Goal: Information Seeking & Learning: Learn about a topic

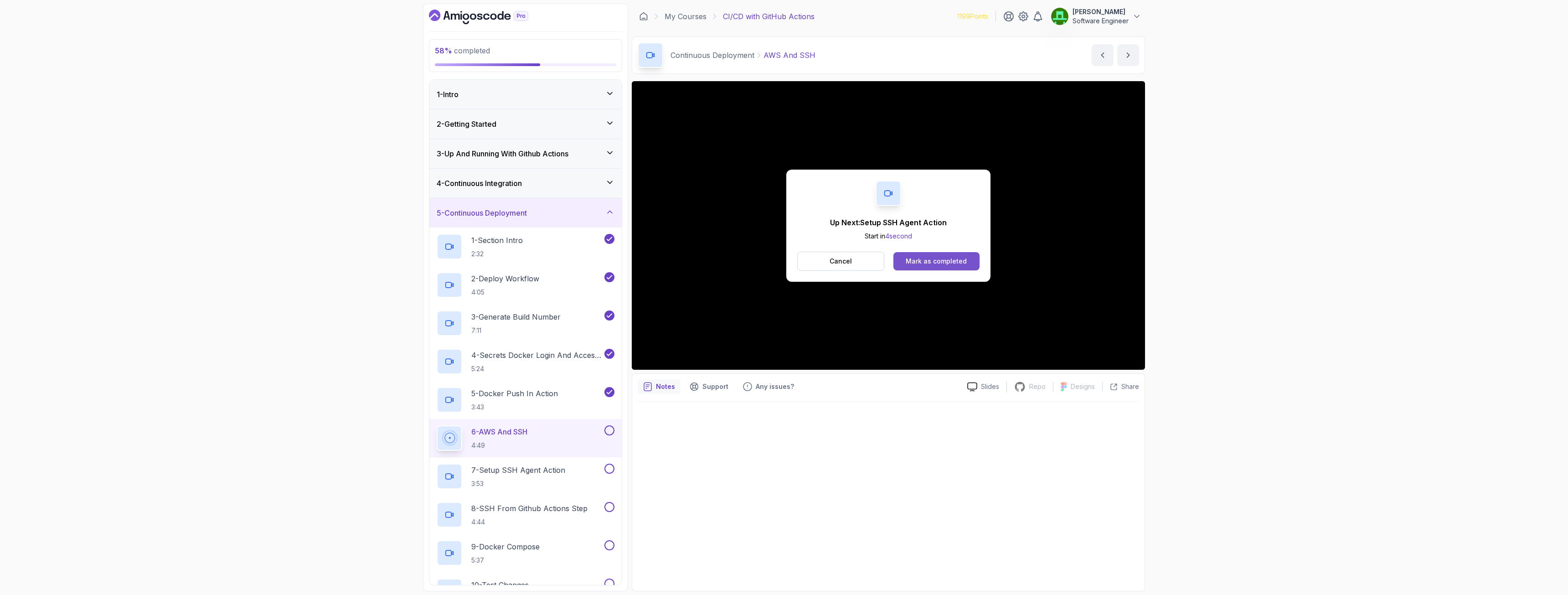
click at [940, 261] on div "Mark as completed" at bounding box center [936, 261] width 61 height 9
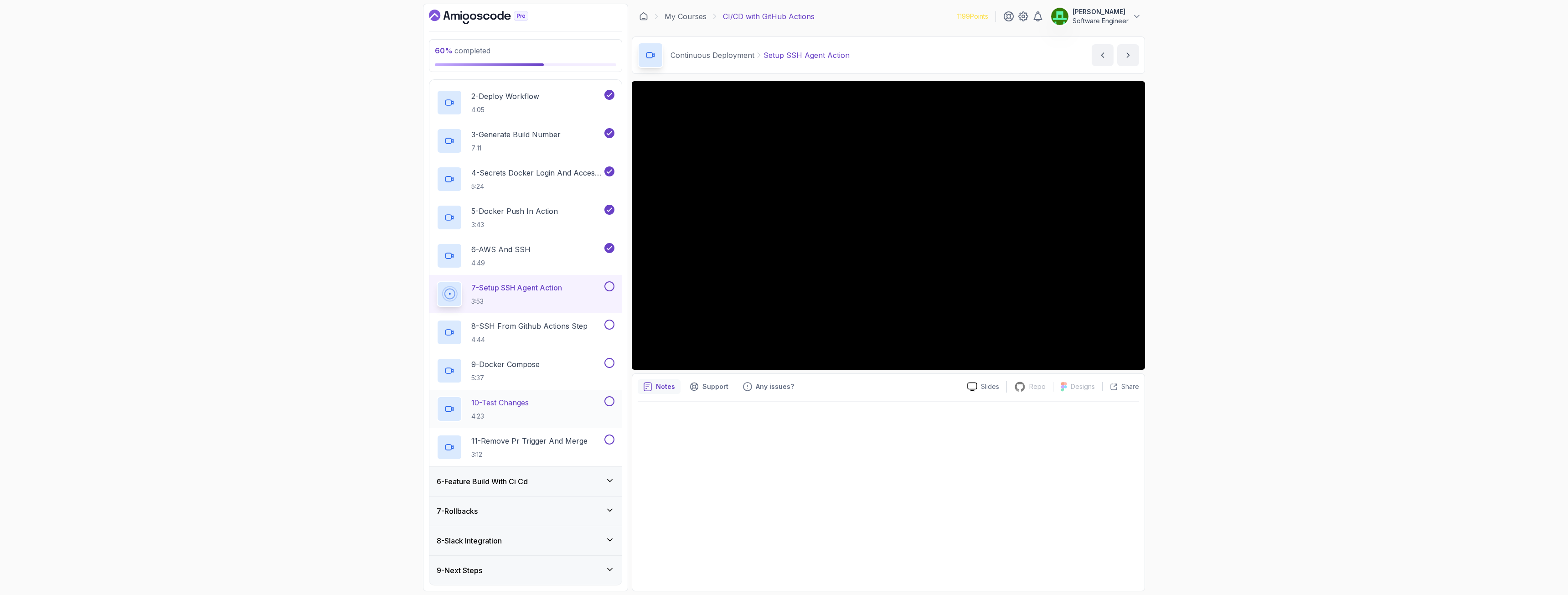
scroll to position [91, 0]
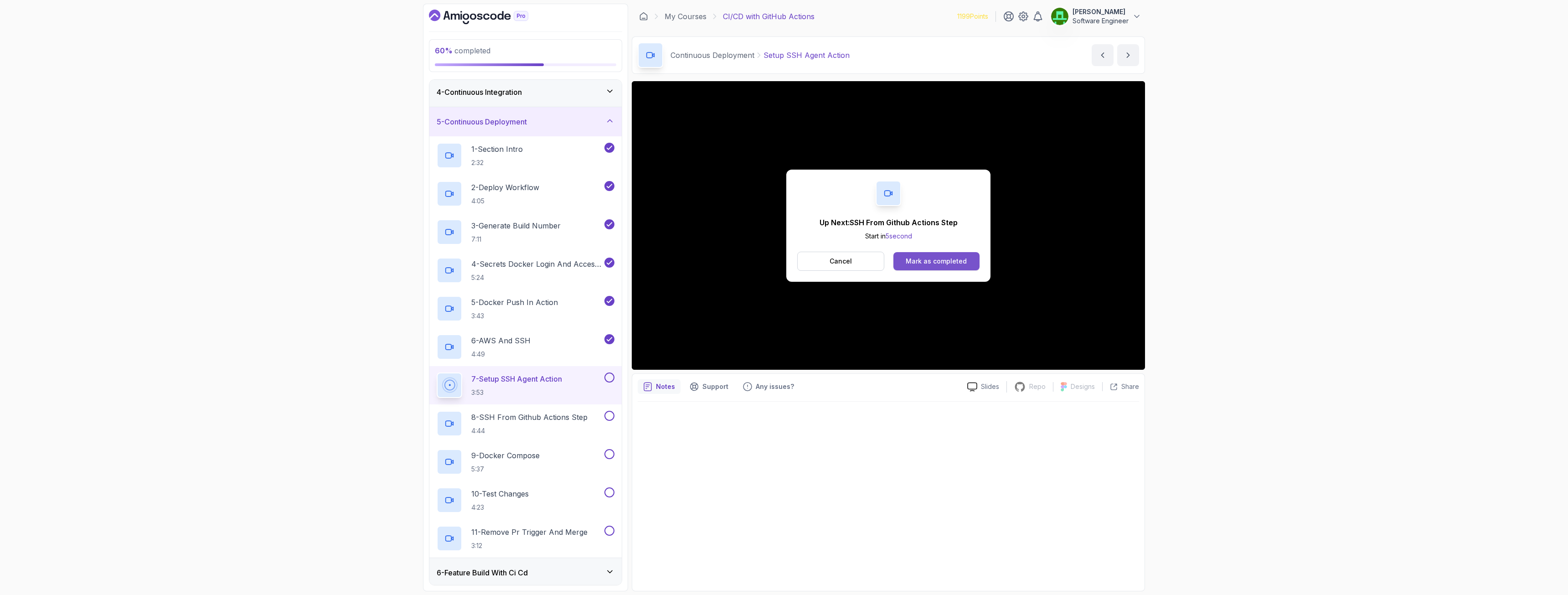
click at [954, 262] on div "Mark as completed" at bounding box center [936, 261] width 61 height 9
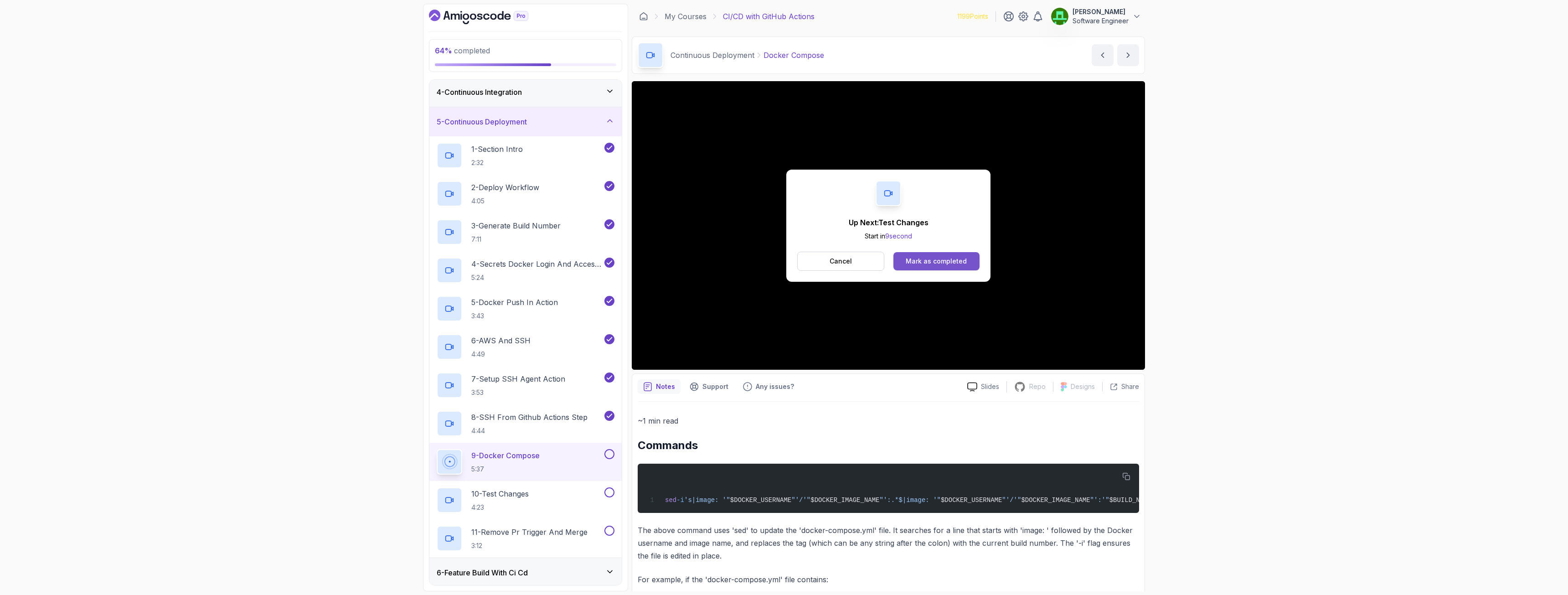
click at [942, 268] on button "Mark as completed" at bounding box center [936, 261] width 86 height 19
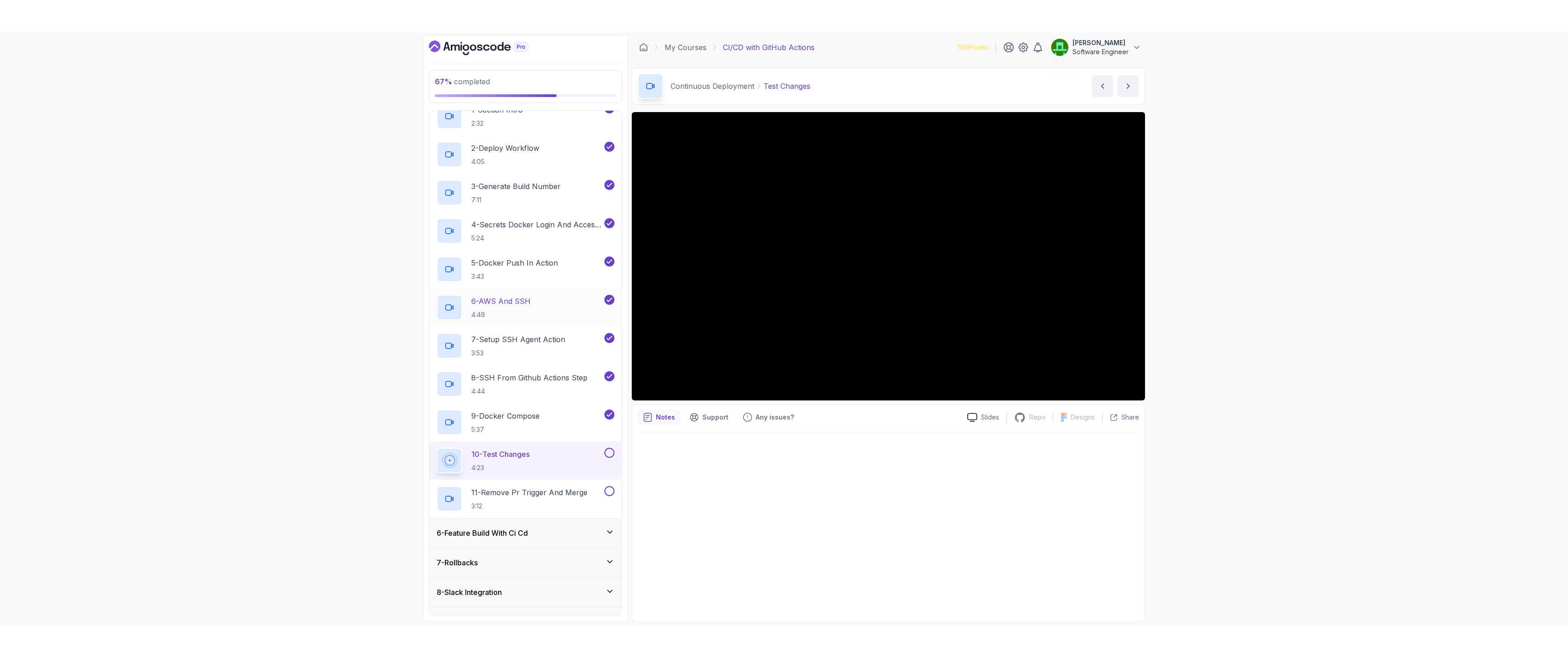
scroll to position [182, 0]
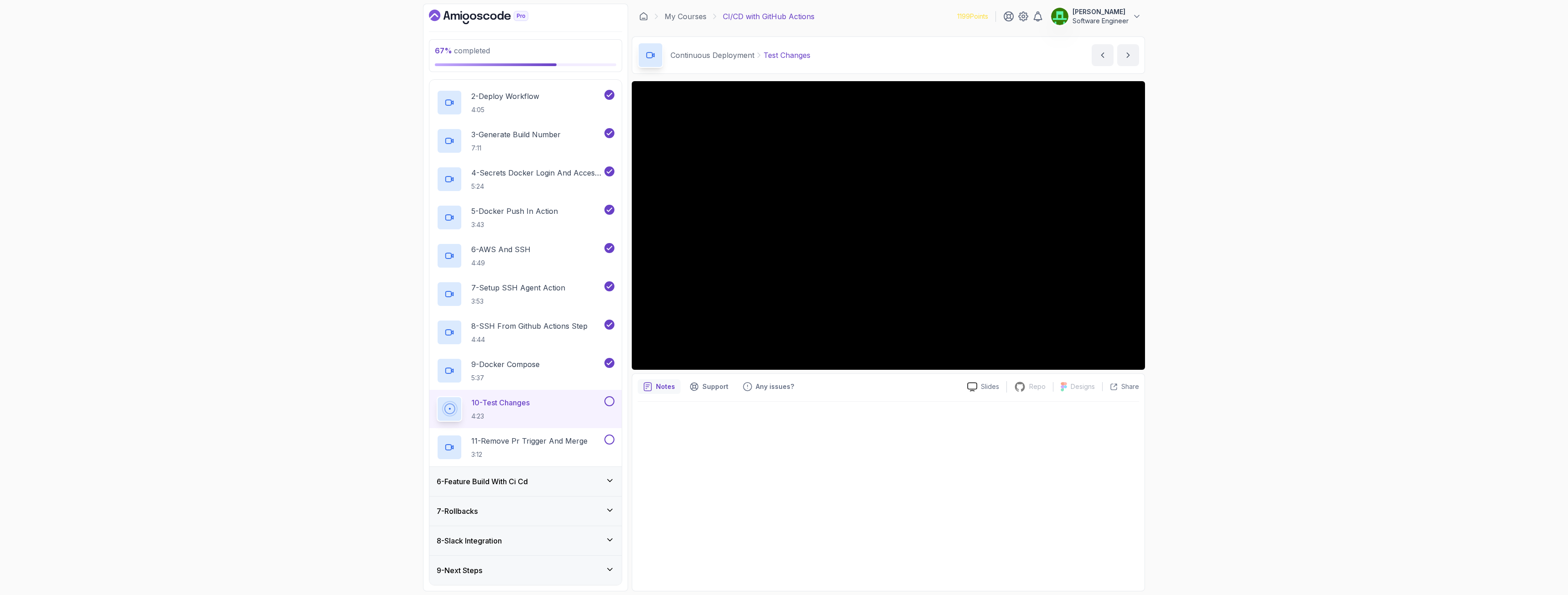
click at [754, 471] on div at bounding box center [889, 492] width 501 height 183
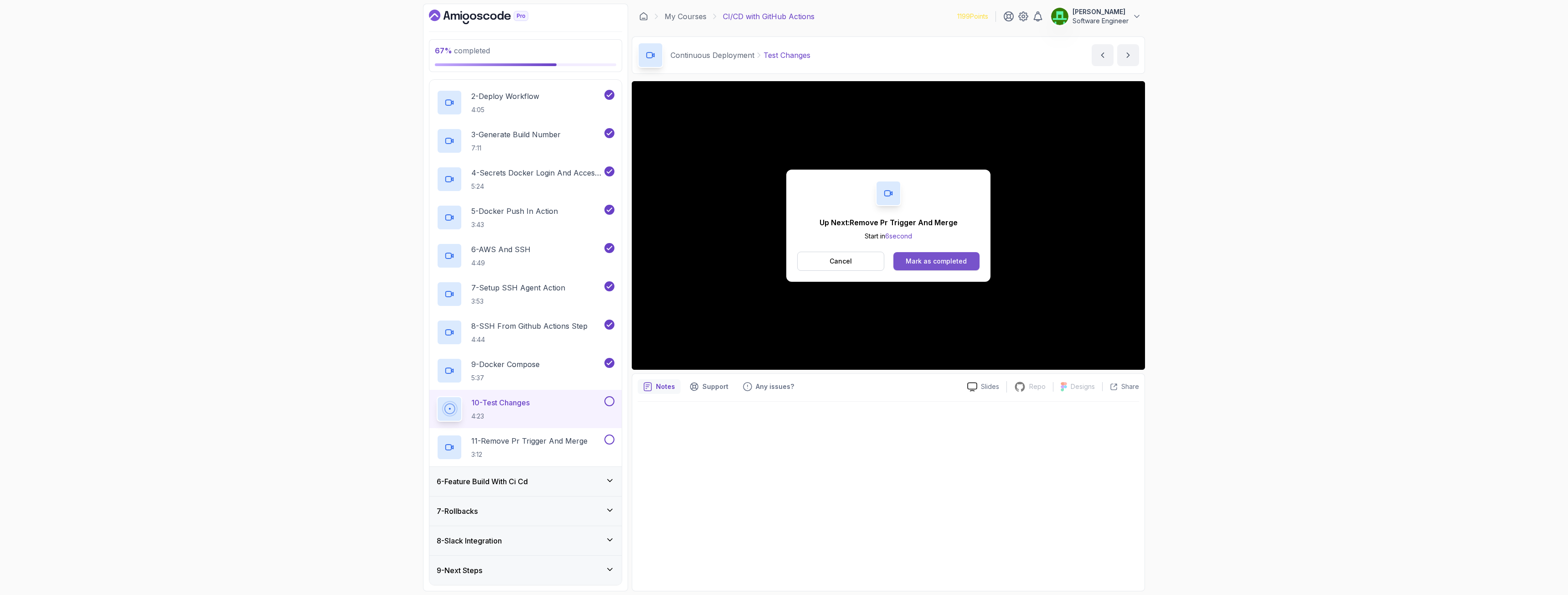
click at [940, 260] on div "Mark as completed" at bounding box center [936, 261] width 61 height 9
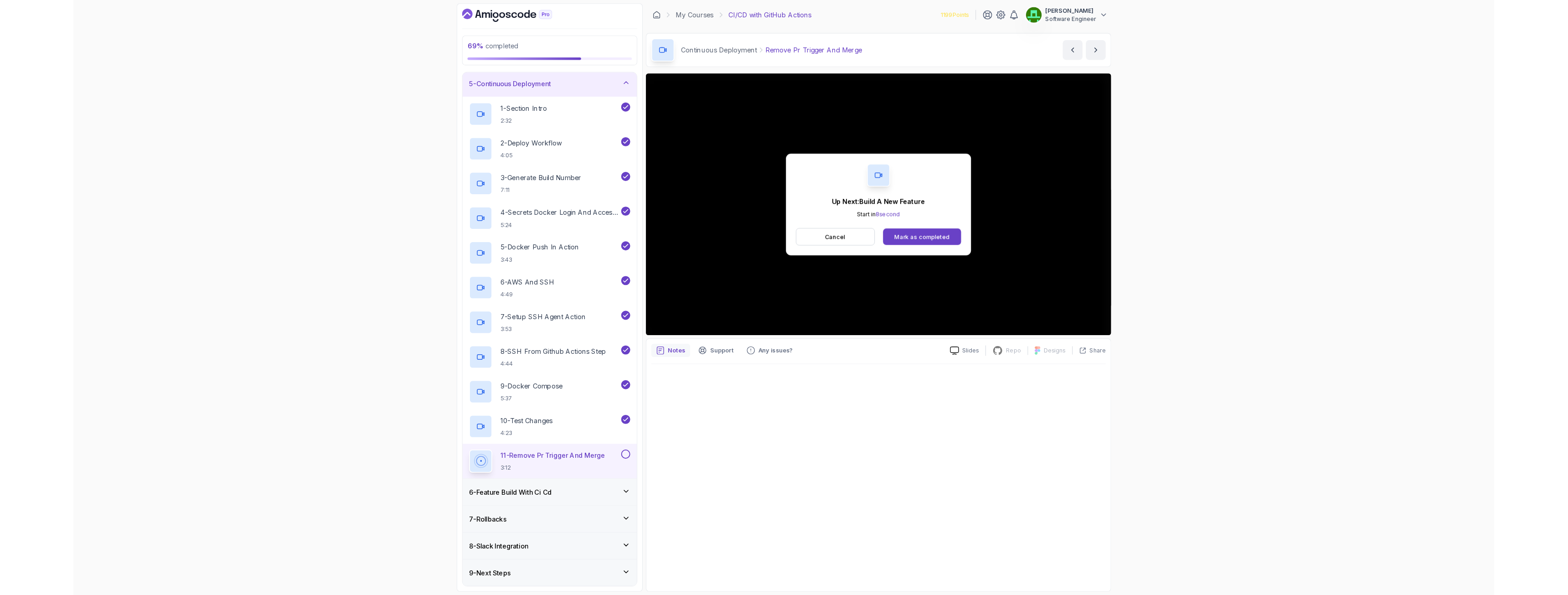
scroll to position [182, 0]
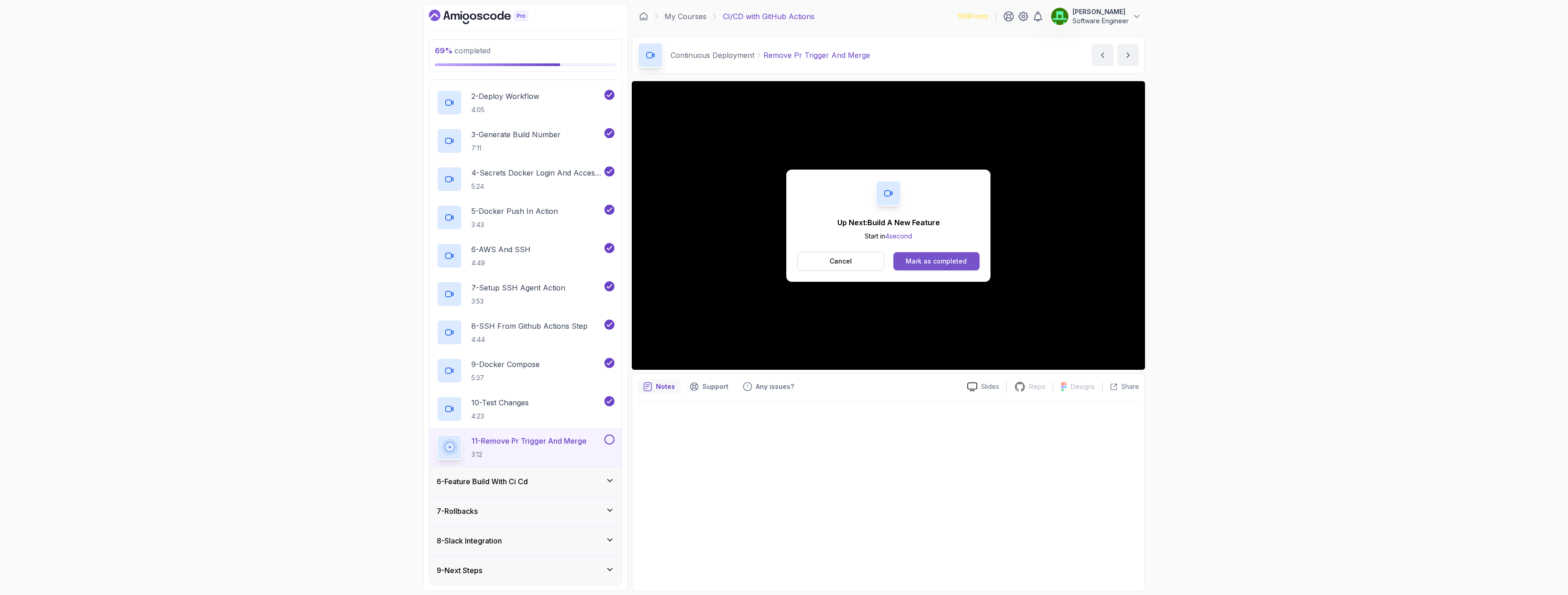
click at [929, 267] on button "Mark as completed" at bounding box center [936, 261] width 86 height 19
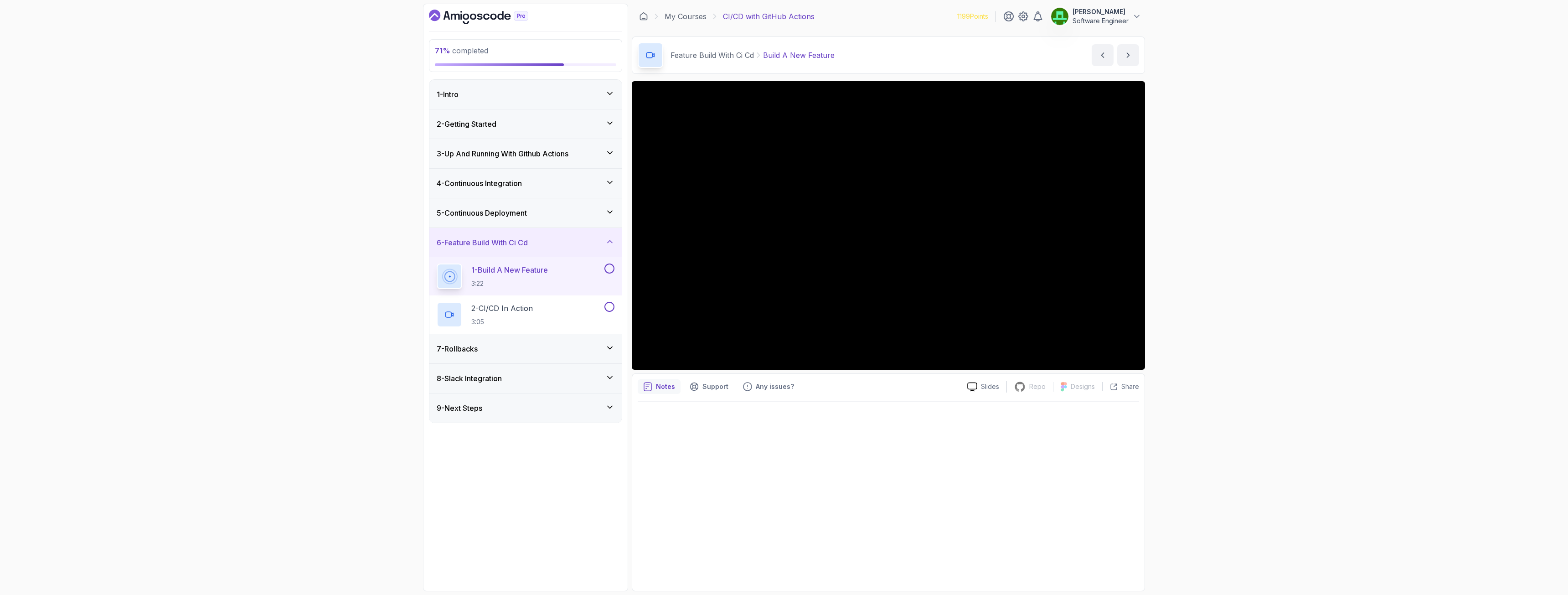
click at [494, 212] on h3 "5 - Continuous Deployment" at bounding box center [482, 212] width 90 height 11
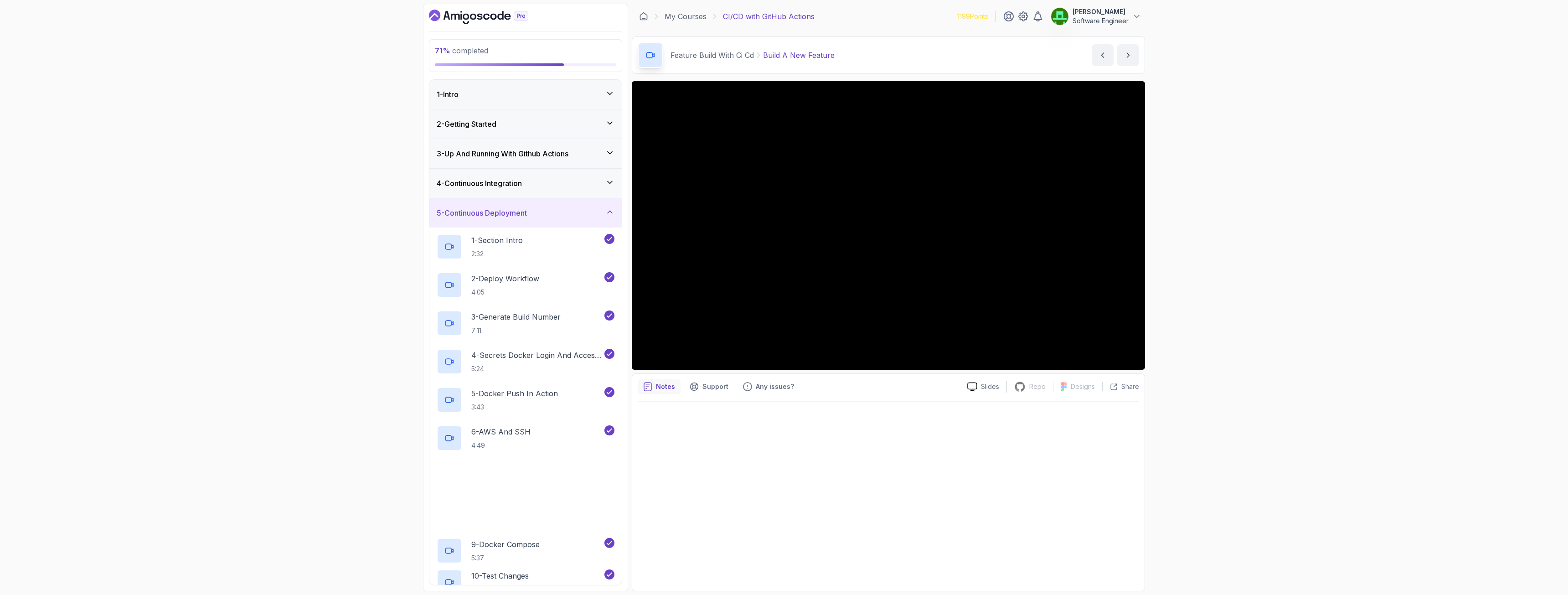
click at [494, 212] on h3 "5 - Continuous Deployment" at bounding box center [482, 212] width 90 height 11
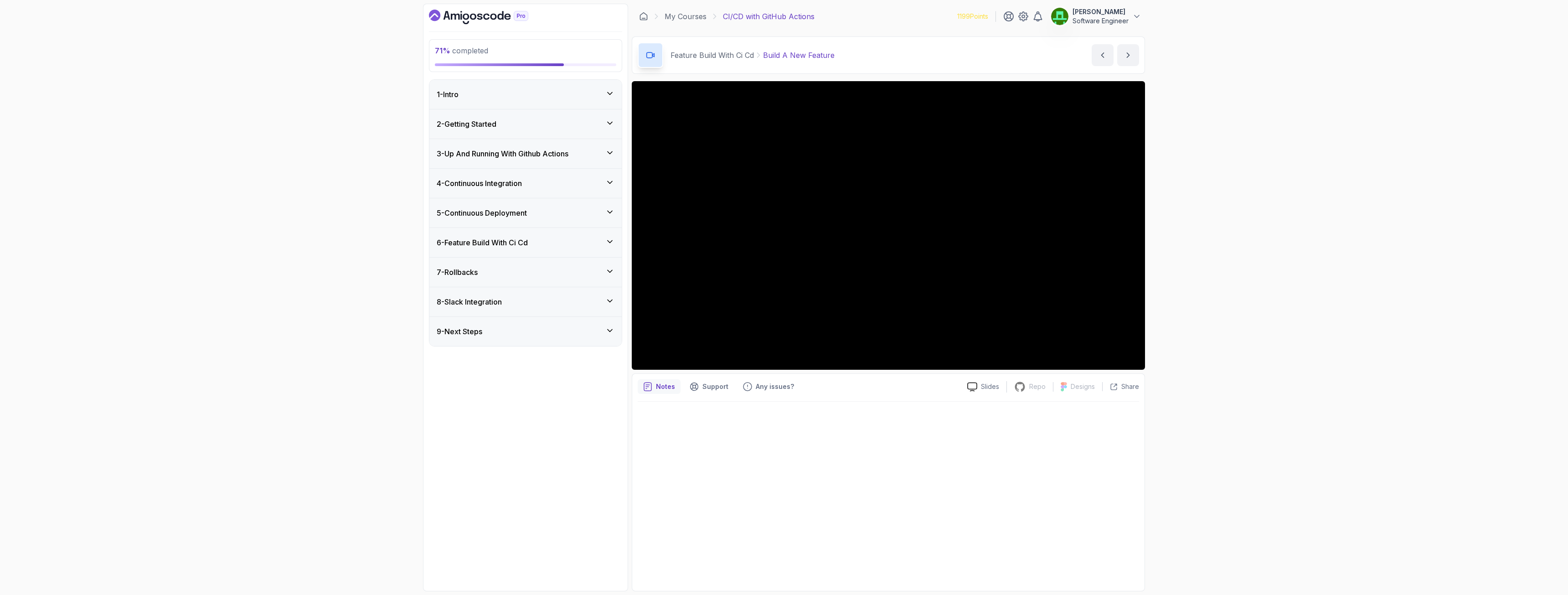
click at [496, 250] on div "6 - Feature Build With Ci Cd" at bounding box center [525, 242] width 192 height 29
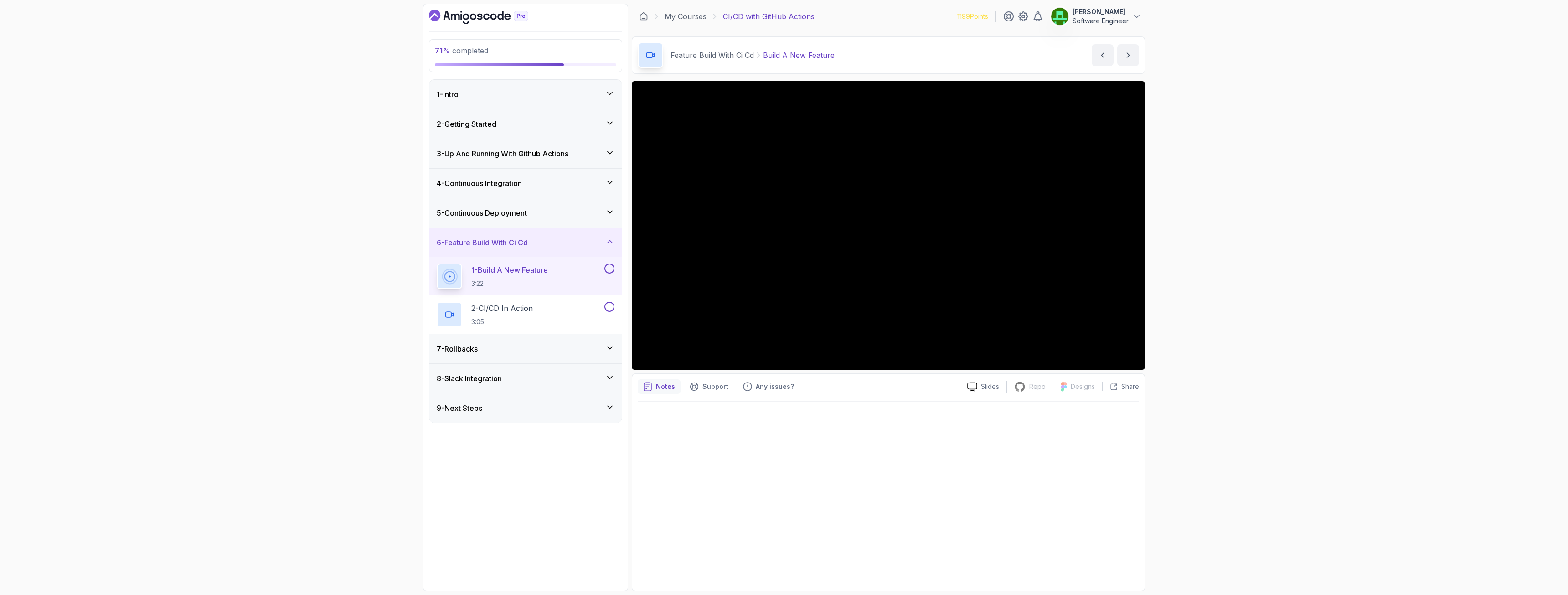
click at [471, 352] on h3 "7 - Rollbacks" at bounding box center [457, 349] width 41 height 11
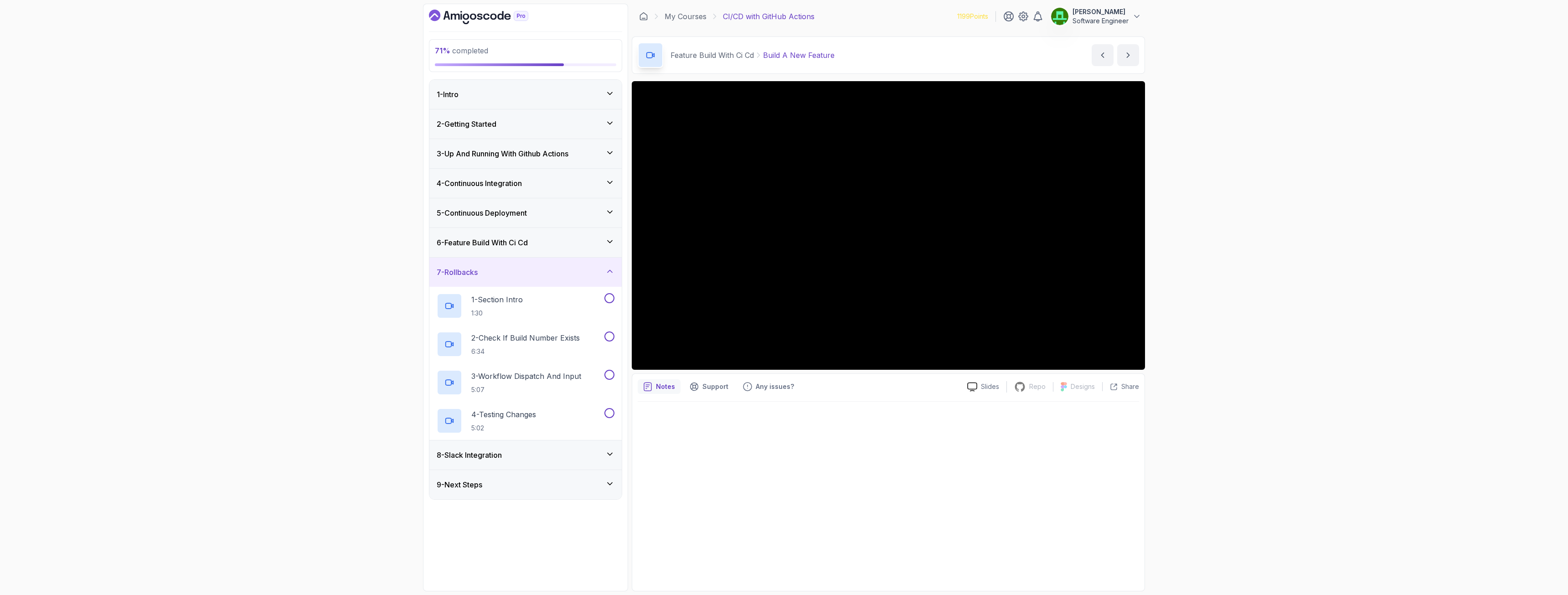
click at [468, 274] on h3 "7 - Rollbacks" at bounding box center [457, 272] width 41 height 11
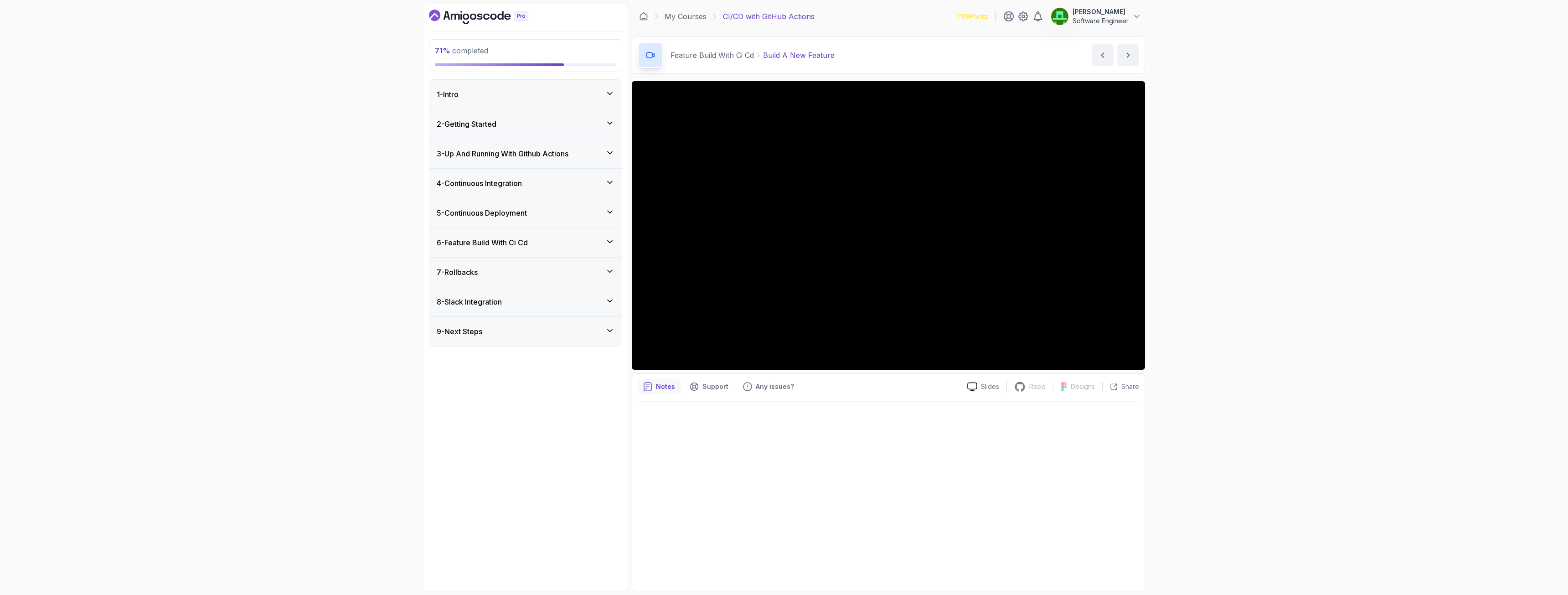
click at [479, 333] on h3 "9 - Next Steps" at bounding box center [459, 331] width 45 height 11
click at [479, 332] on h3 "9 - Next Steps" at bounding box center [459, 331] width 45 height 11
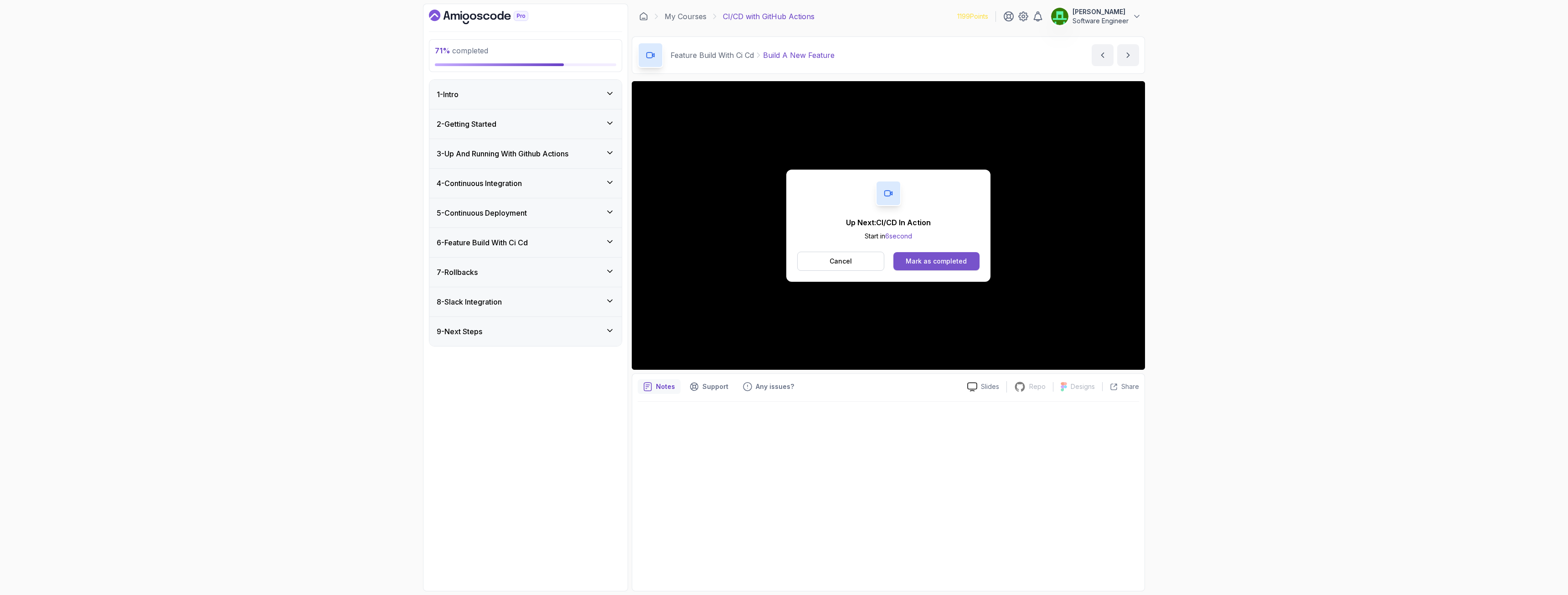
click at [932, 259] on div "Mark as completed" at bounding box center [936, 261] width 61 height 9
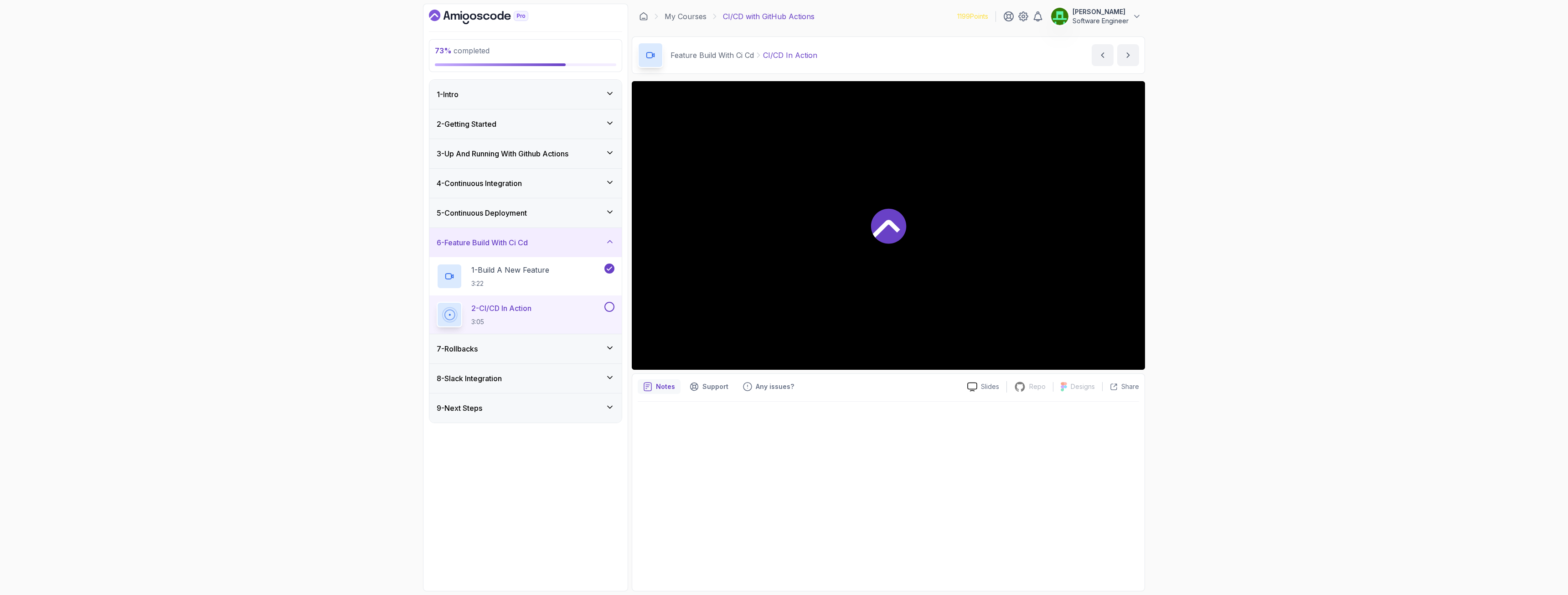
click at [474, 349] on h3 "7 - Rollbacks" at bounding box center [457, 349] width 41 height 11
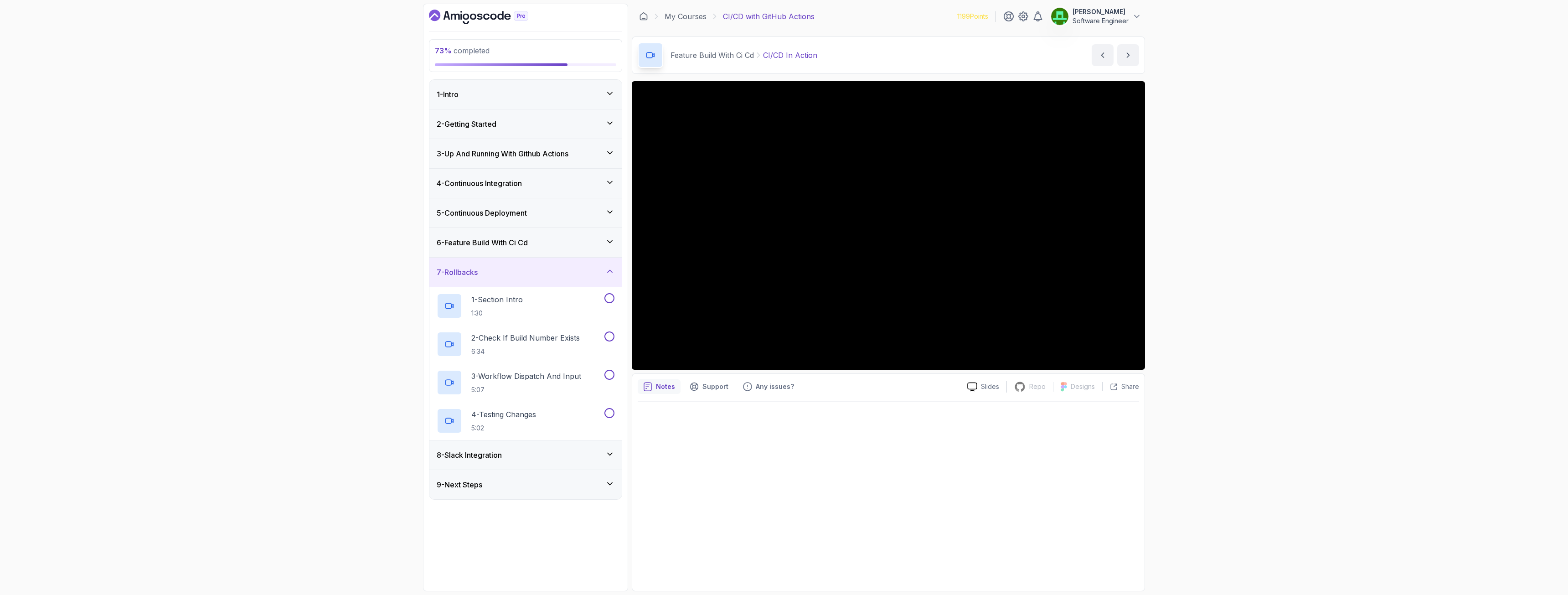
click at [473, 276] on h3 "7 - Rollbacks" at bounding box center [457, 272] width 41 height 11
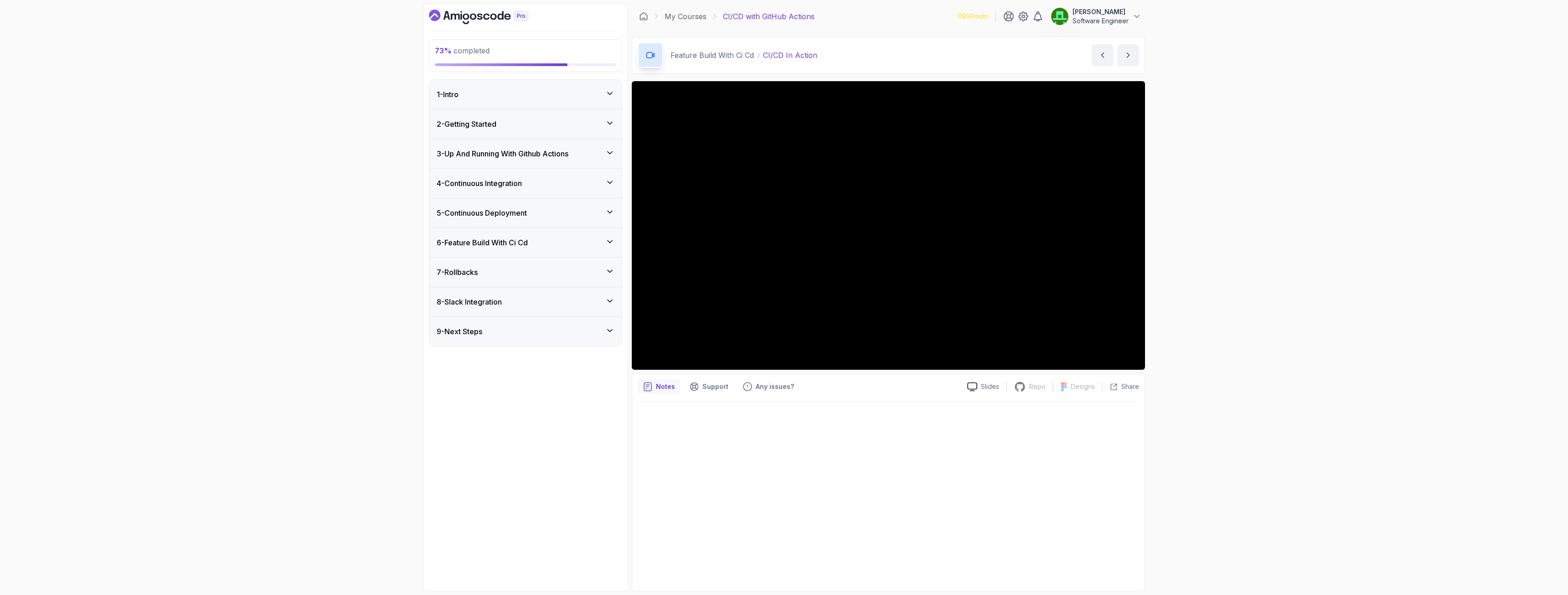
click at [604, 241] on div "6 - Feature Build With Ci Cd" at bounding box center [525, 243] width 178 height 11
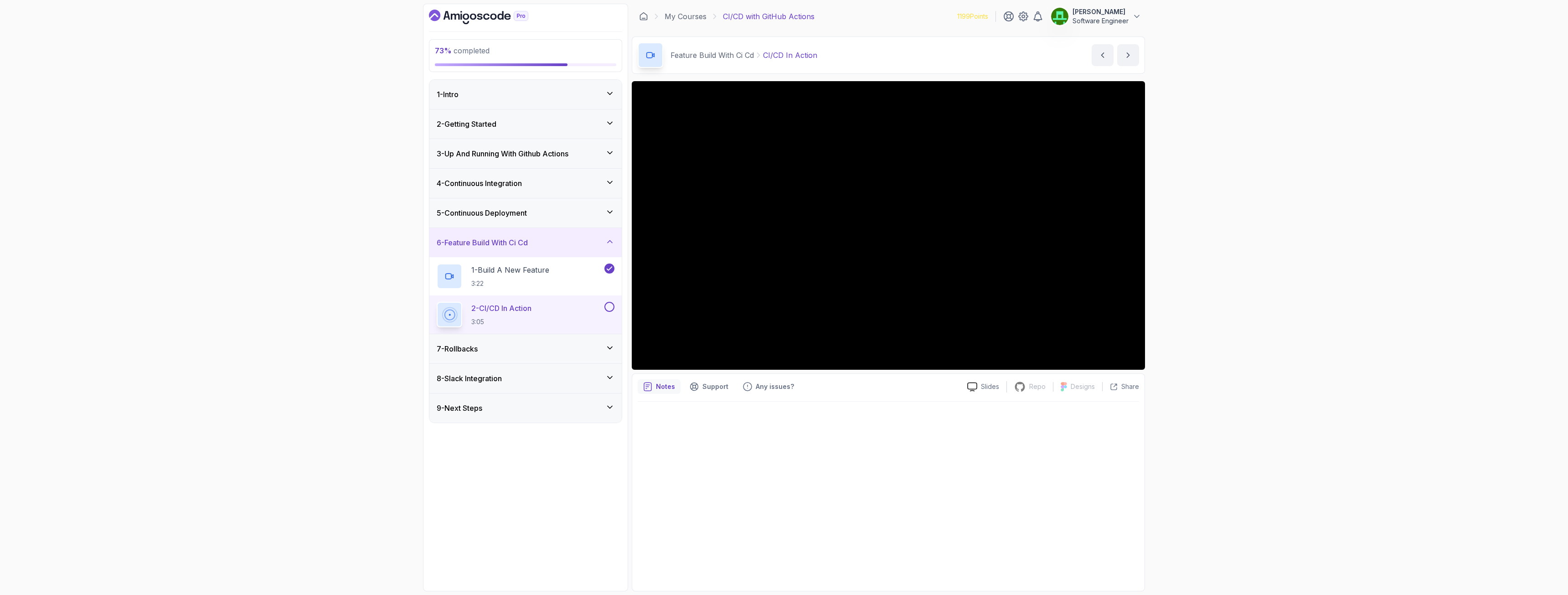
click at [604, 241] on div "6 - Feature Build With Ci Cd" at bounding box center [525, 243] width 178 height 11
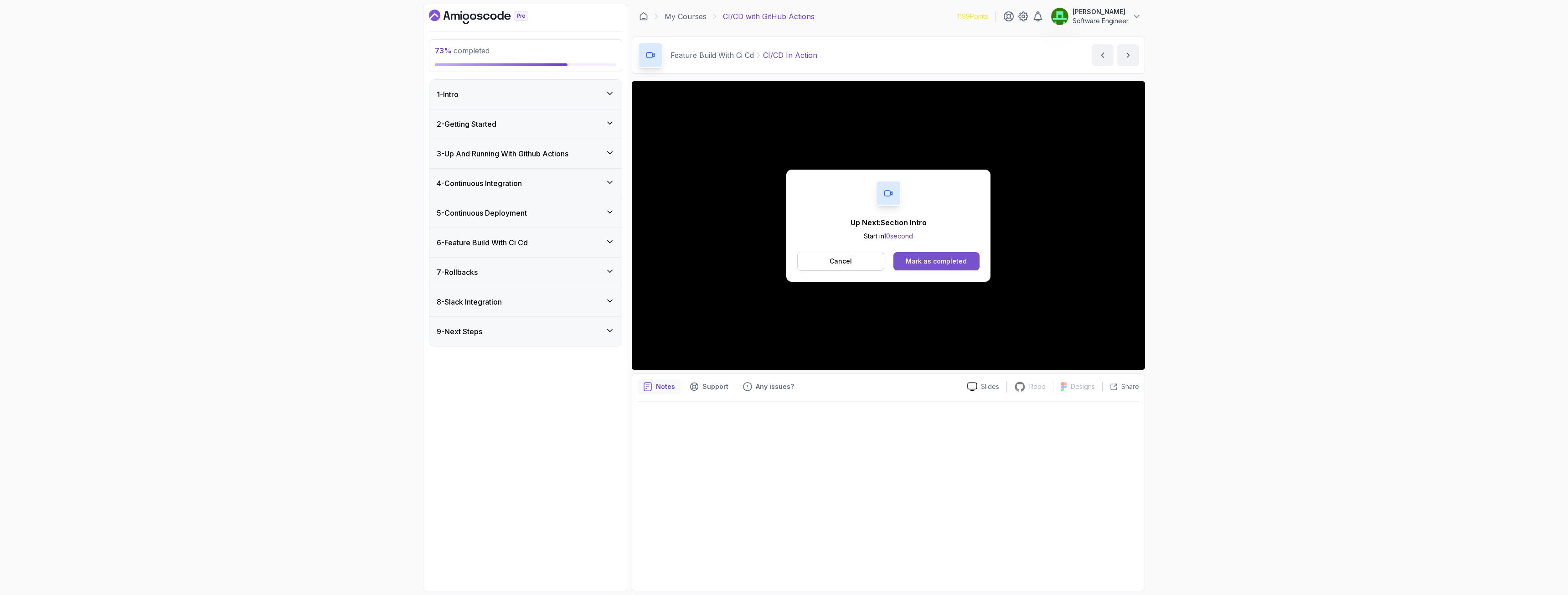
click at [928, 266] on div "Mark as completed" at bounding box center [936, 261] width 61 height 9
